Goal: Information Seeking & Learning: Learn about a topic

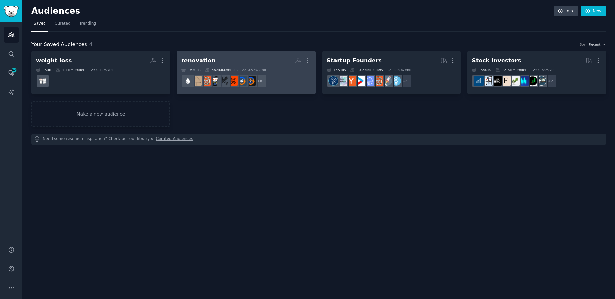
click at [204, 61] on div "renovation" at bounding box center [198, 61] width 34 height 8
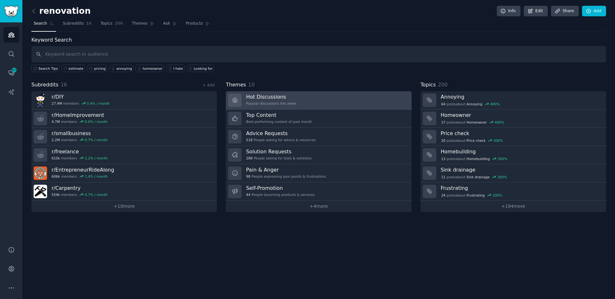
click at [302, 95] on link "Hot Discussions Popular discussions this week" at bounding box center [318, 100] width 185 height 18
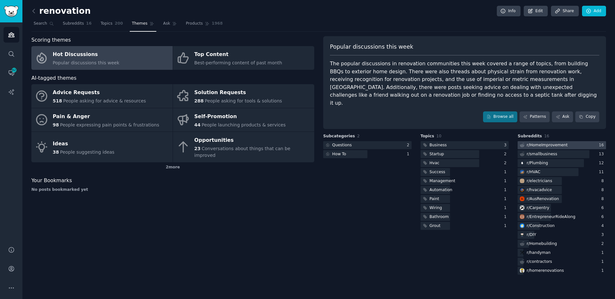
click at [528, 142] on div "r/ HomeImprovement" at bounding box center [546, 145] width 41 height 6
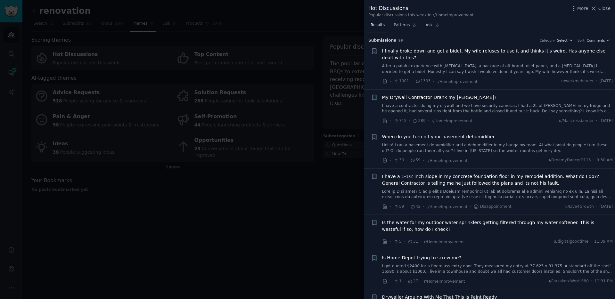
click at [327, 33] on div at bounding box center [307, 149] width 615 height 299
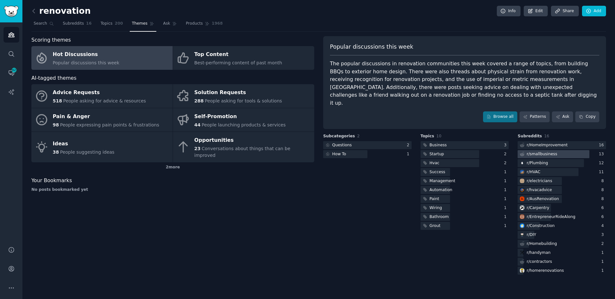
click at [542, 151] on div "r/ smallbusiness" at bounding box center [541, 154] width 30 height 6
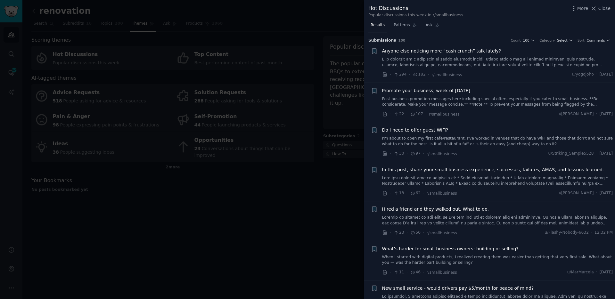
click at [351, 71] on div at bounding box center [307, 149] width 615 height 299
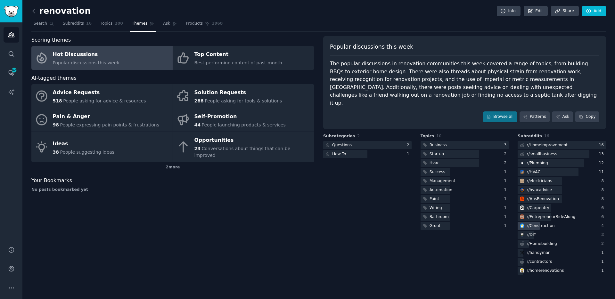
click at [551, 223] on div "r/ Construction" at bounding box center [540, 226] width 28 height 6
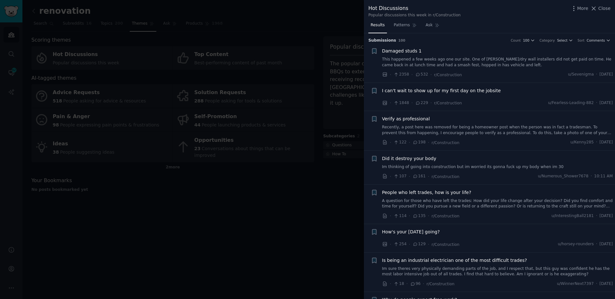
click at [404, 51] on span "Damaged studs 1" at bounding box center [402, 51] width 40 height 7
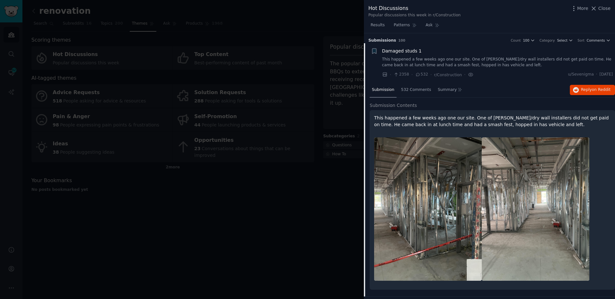
scroll to position [10, 0]
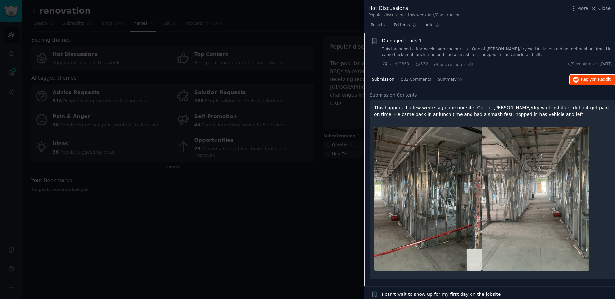
click at [583, 82] on span "Reply on Reddit" at bounding box center [595, 80] width 29 height 6
